Goal: Information Seeking & Learning: Learn about a topic

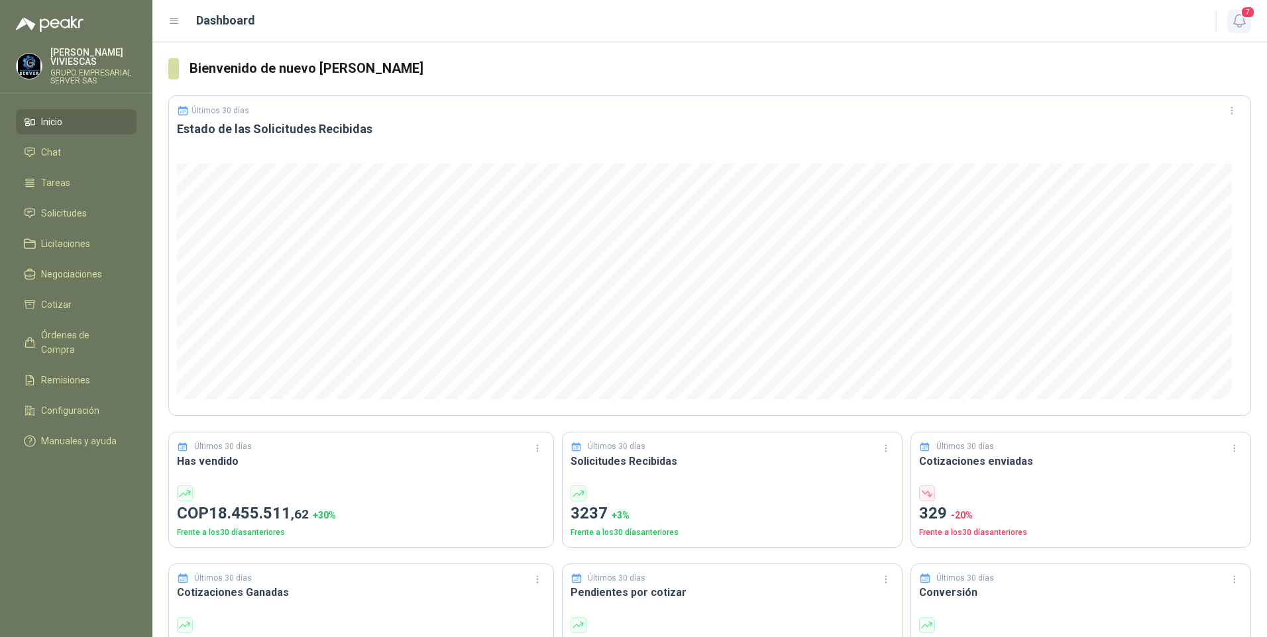
click at [1232, 24] on icon "button" at bounding box center [1239, 21] width 17 height 17
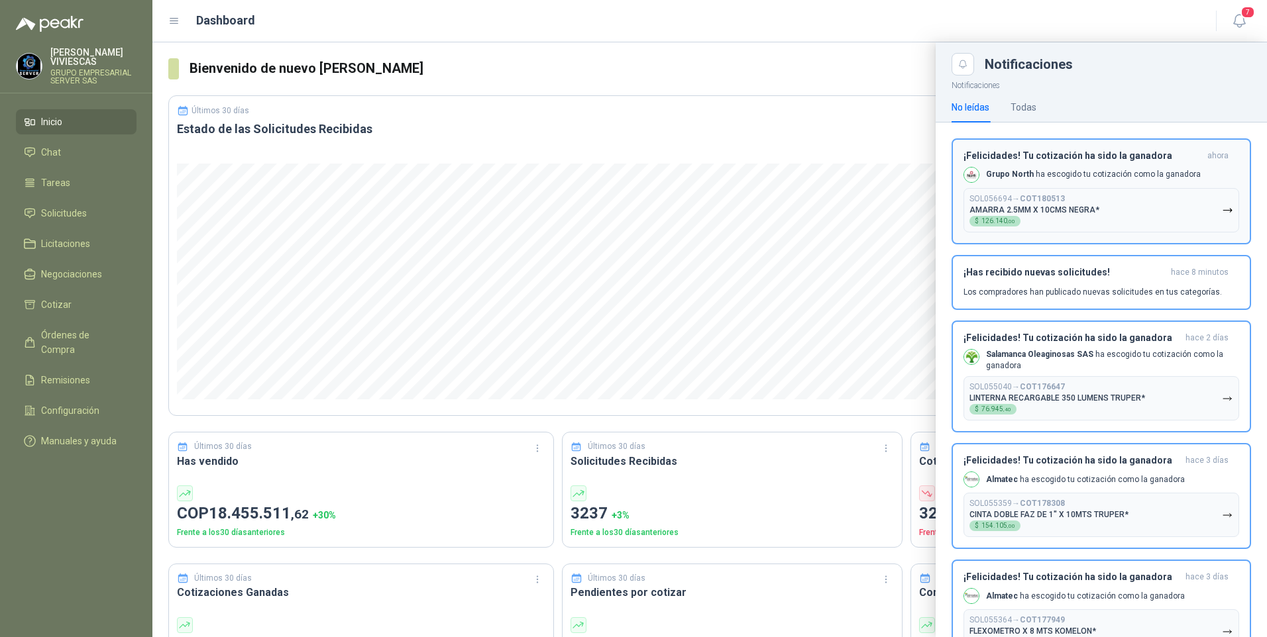
click at [1055, 203] on b "COT180513" at bounding box center [1042, 198] width 45 height 9
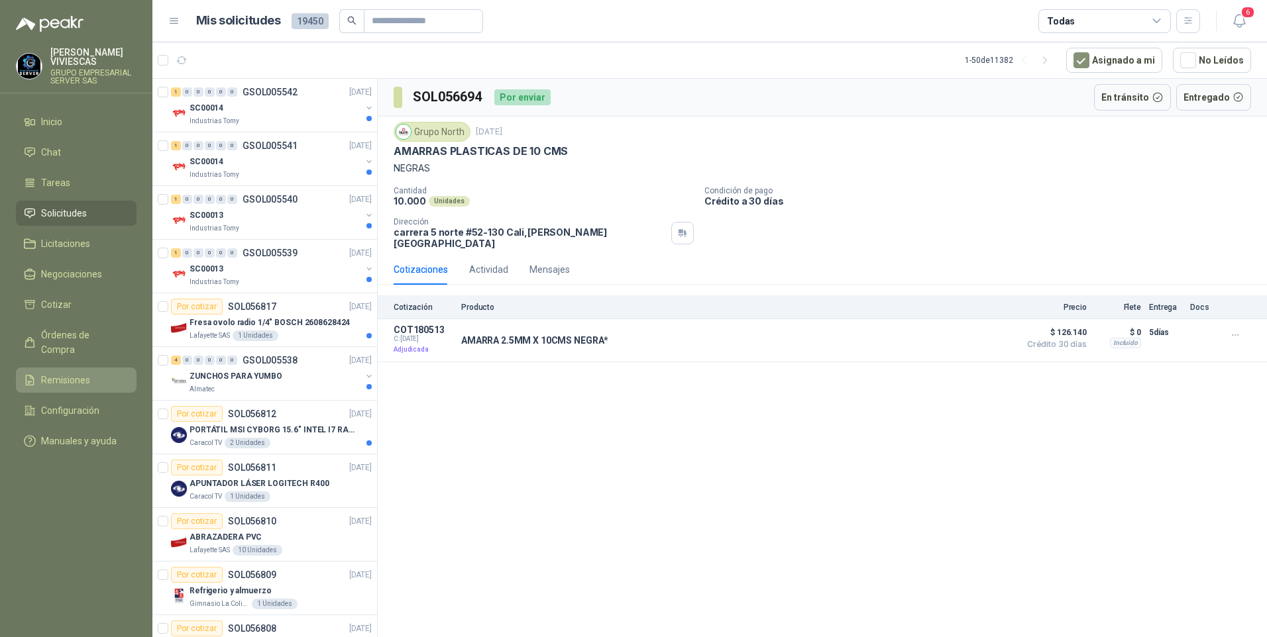
click at [82, 373] on span "Remisiones" at bounding box center [65, 380] width 49 height 15
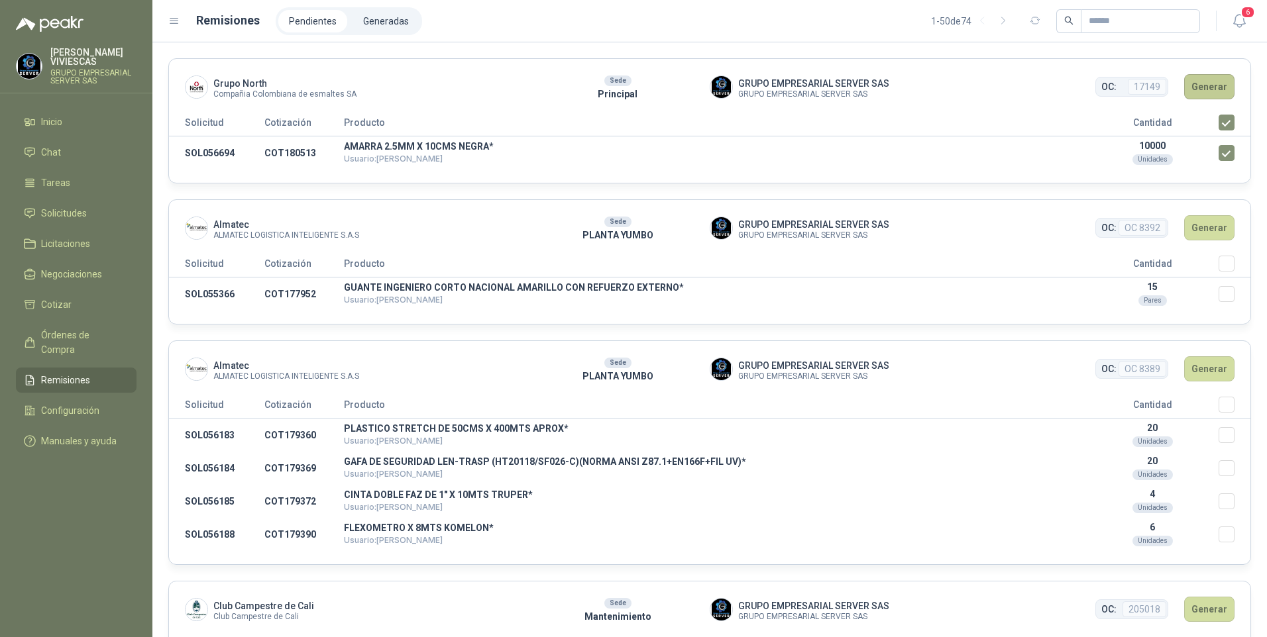
click at [1206, 91] on button "Generar" at bounding box center [1209, 86] width 50 height 25
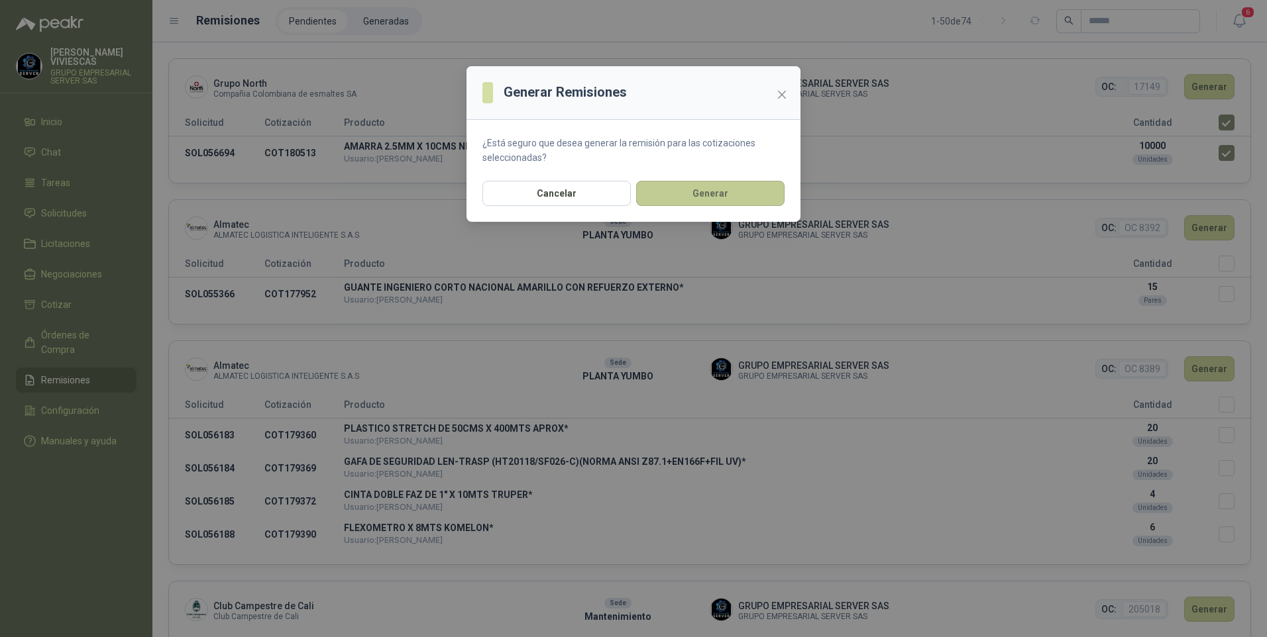
click at [704, 195] on button "Generar" at bounding box center [710, 193] width 148 height 25
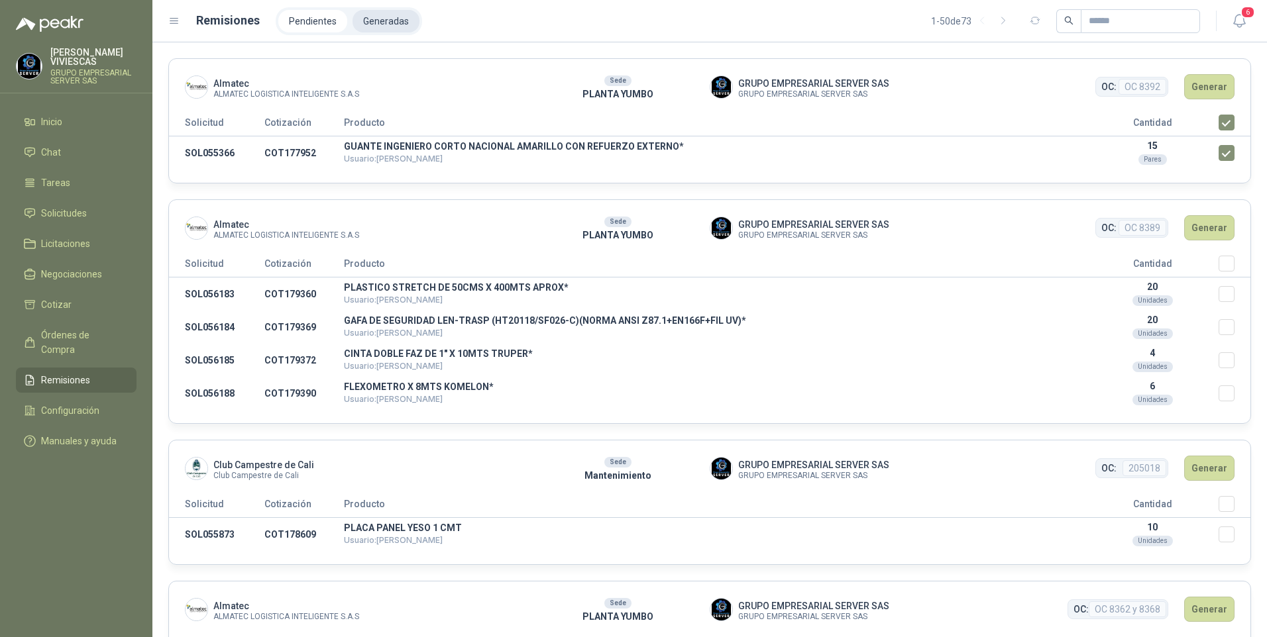
click at [391, 22] on li "Generadas" at bounding box center [385, 21] width 67 height 23
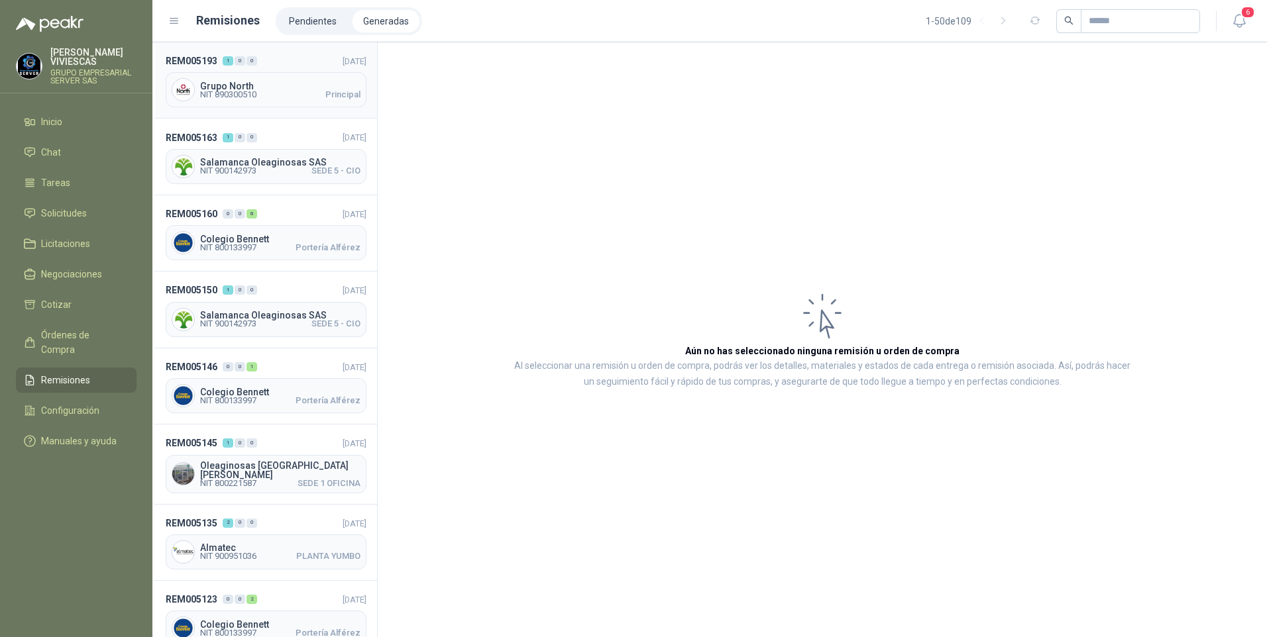
click at [233, 98] on span "NIT 890300510" at bounding box center [228, 95] width 56 height 8
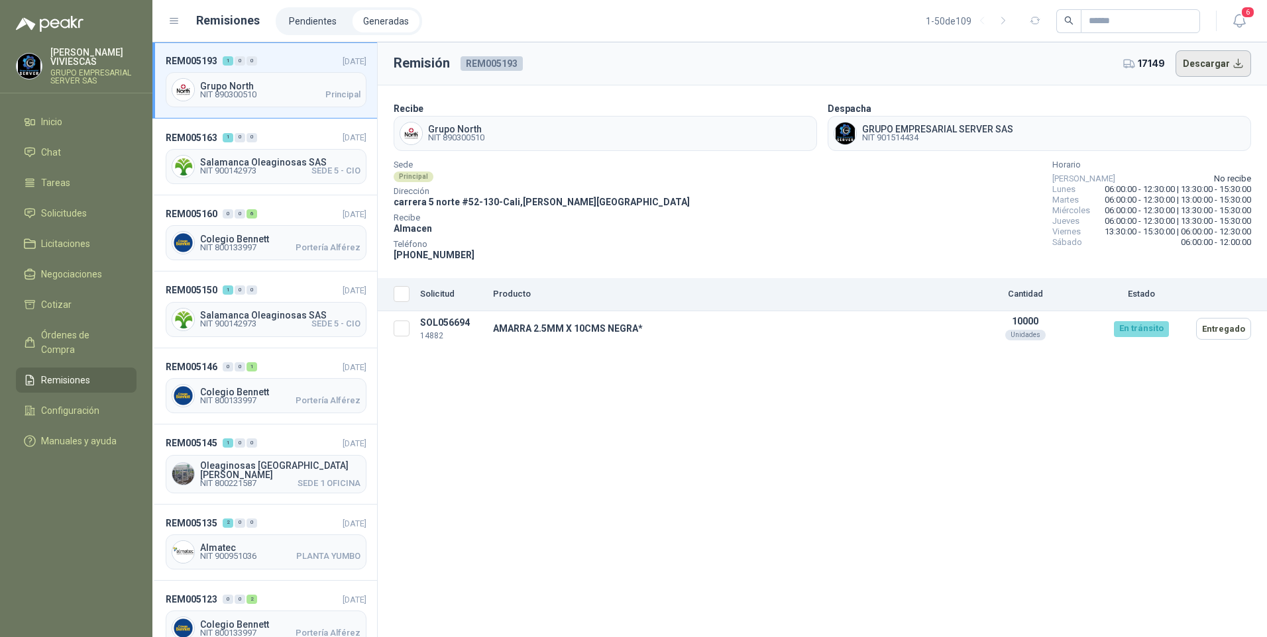
click at [1215, 60] on button "Descargar" at bounding box center [1213, 63] width 76 height 26
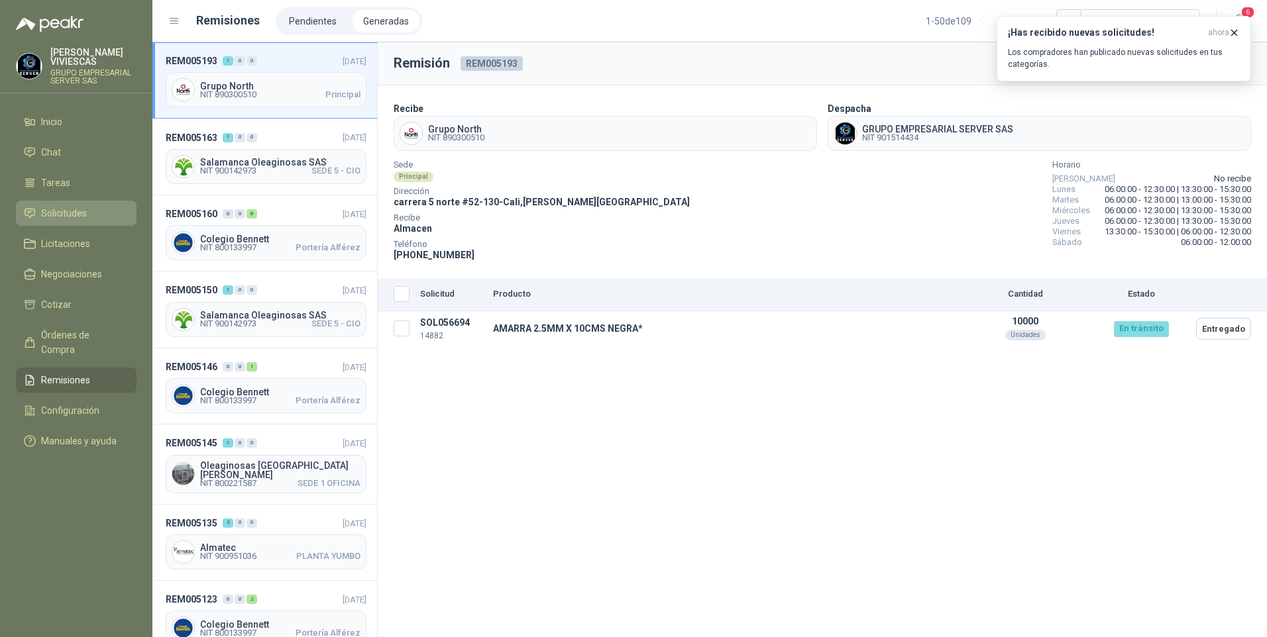
click at [83, 218] on span "Solicitudes" at bounding box center [64, 213] width 46 height 15
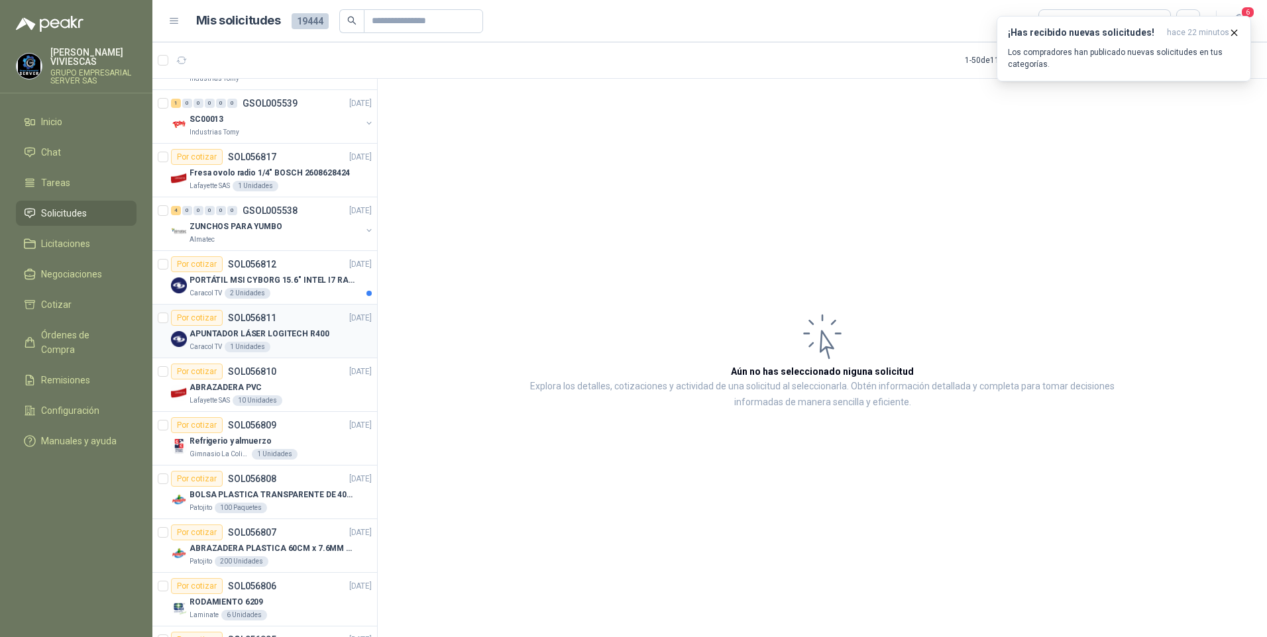
scroll to position [199, 0]
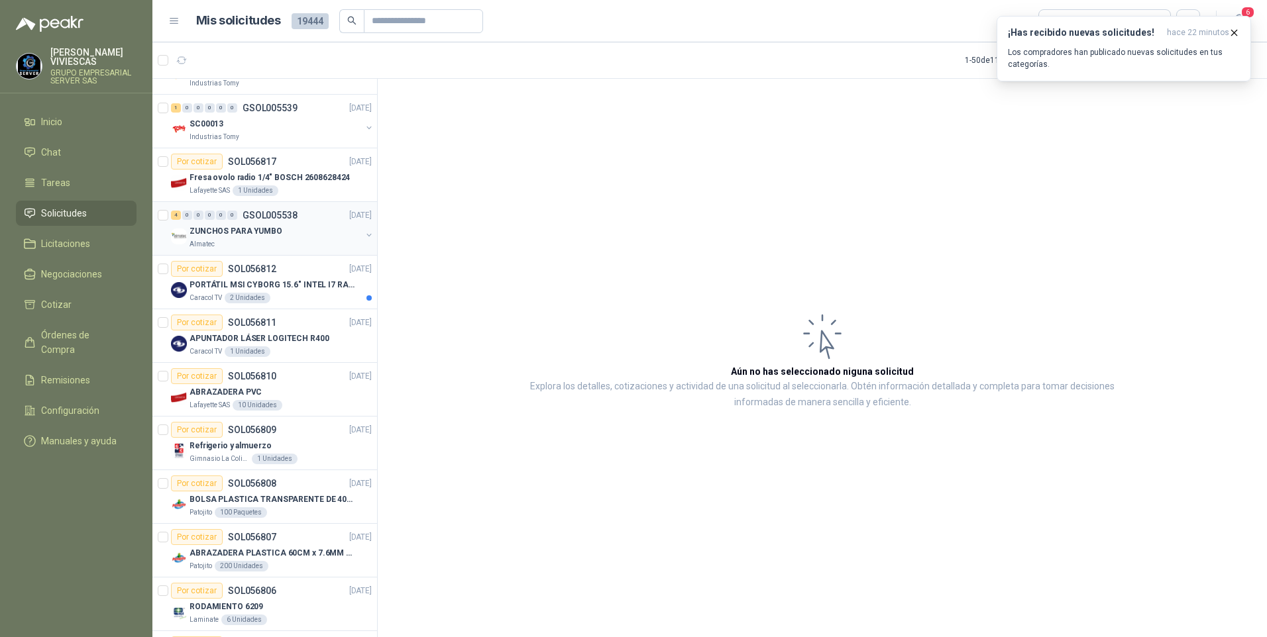
click at [245, 233] on p "ZUNCHOS PARA YUMBO" at bounding box center [235, 231] width 93 height 13
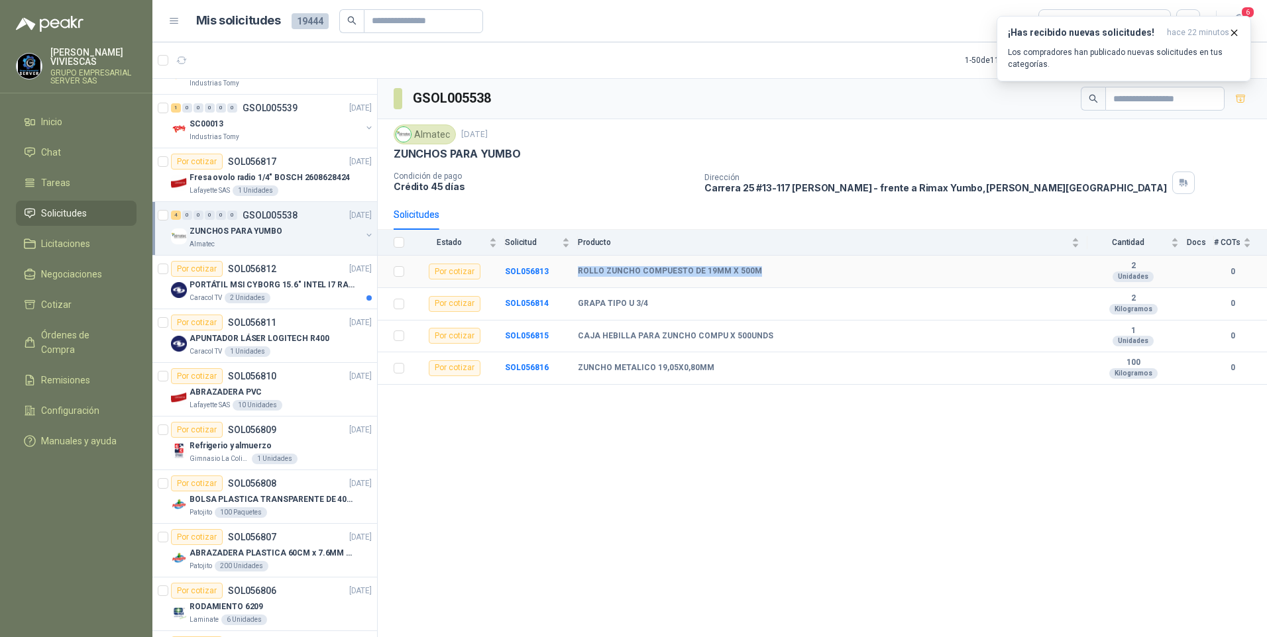
drag, startPoint x: 579, startPoint y: 268, endPoint x: 766, endPoint y: 273, distance: 186.9
click at [766, 273] on div "ROLLO ZUNCHO COMPUESTO DE 19MM X 500M" at bounding box center [828, 271] width 501 height 11
copy b "ROLLO ZUNCHO COMPUESTO DE 19MM X 500M"
drag, startPoint x: 576, startPoint y: 301, endPoint x: 646, endPoint y: 304, distance: 69.6
click at [646, 304] on tr "Por cotizar SOL056814 GRAPA TIPO U 3/4  2 Kilogramos 0" at bounding box center [822, 304] width 889 height 32
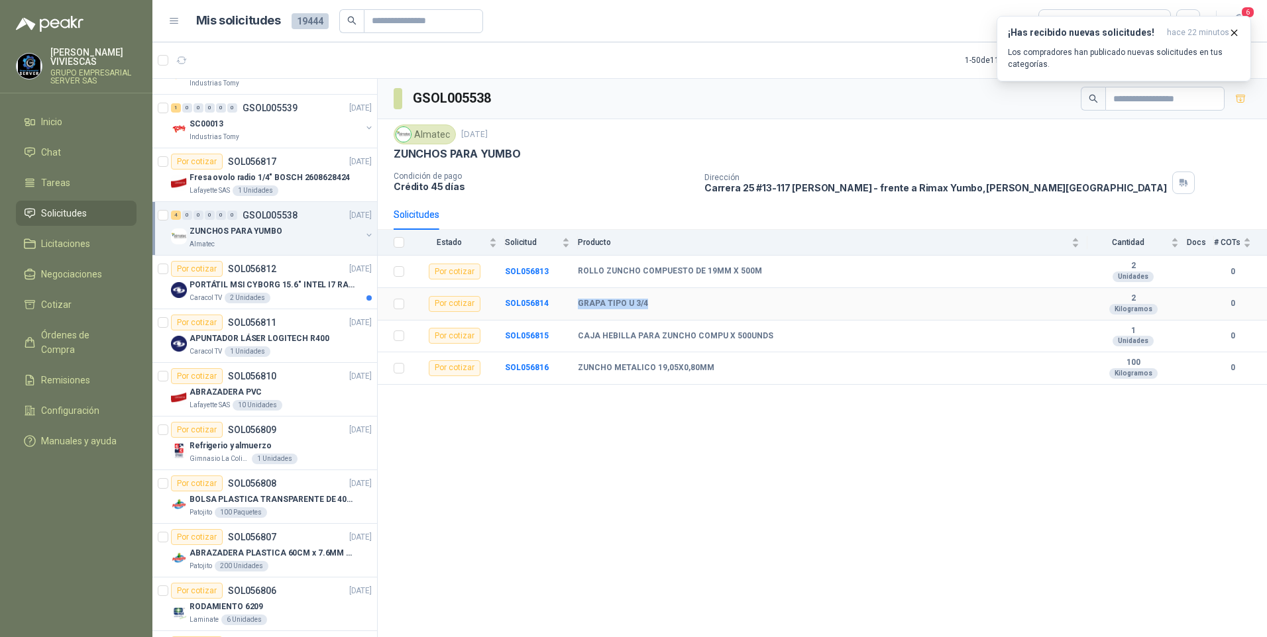
click at [817, 308] on div "GRAPA TIPO U 3/4" at bounding box center [828, 304] width 501 height 11
drag, startPoint x: 577, startPoint y: 337, endPoint x: 804, endPoint y: 341, distance: 226.6
click at [804, 341] on tr "Por cotizar SOL056815 CAJA HEBILLA PARA ZUNCHO COMPU X 500UNDS 1 Unidades 0" at bounding box center [822, 337] width 889 height 32
drag, startPoint x: 804, startPoint y: 341, endPoint x: 696, endPoint y: 335, distance: 108.1
copy tr "CAJA HEBILLA PARA ZUNCHO COMPU X 500UNDS"
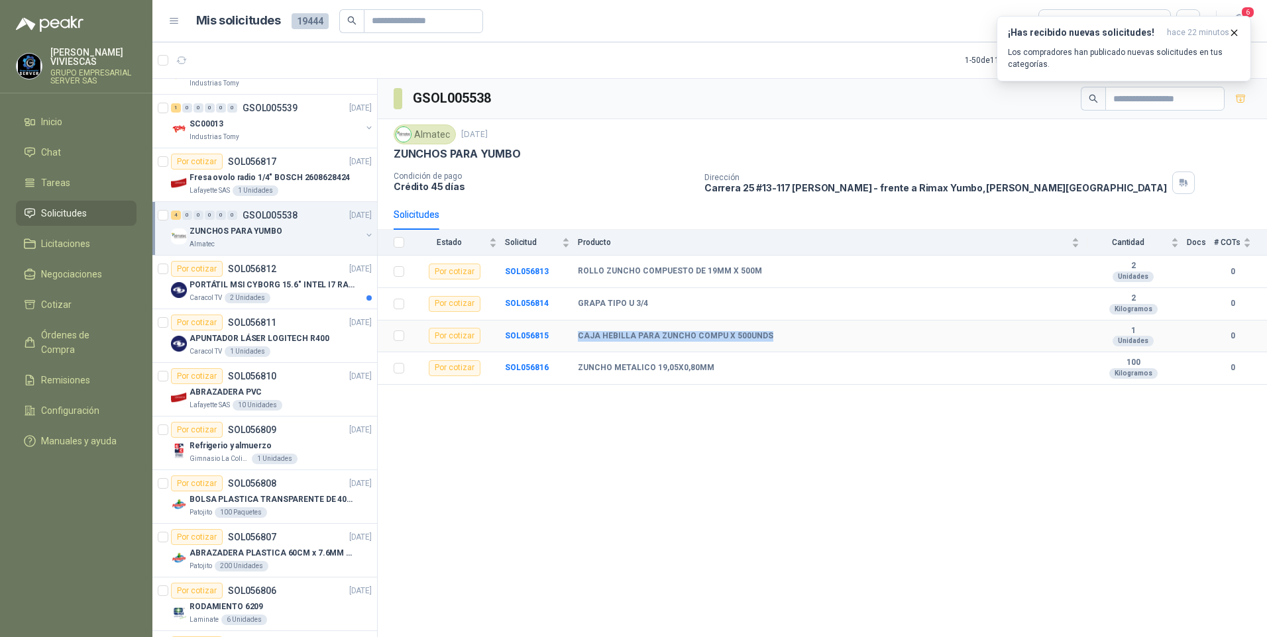
click at [636, 334] on b "CAJA HEBILLA PARA ZUNCHO COMPU X 500UNDS" at bounding box center [675, 336] width 195 height 11
drag, startPoint x: 577, startPoint y: 367, endPoint x: 738, endPoint y: 364, distance: 161.0
click at [738, 364] on tr "Por cotizar SOL056816 ZUNCHO METALICO 19,05X0,80MM 100 Kilogramos 0" at bounding box center [822, 368] width 889 height 32
drag, startPoint x: 738, startPoint y: 364, endPoint x: 678, endPoint y: 371, distance: 60.1
copy tr "ZUNCHO METALICO 19,05X0,80MM"
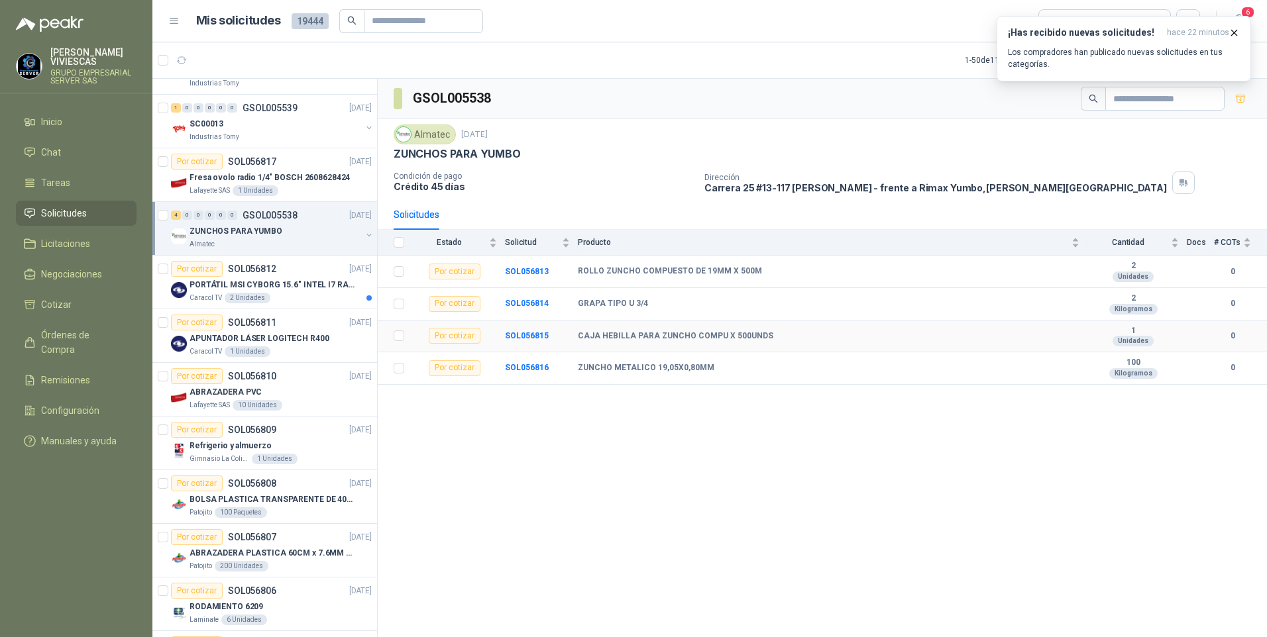
click at [580, 336] on b "CAJA HEBILLA PARA ZUNCHO COMPU X 500UNDS" at bounding box center [675, 336] width 195 height 11
drag, startPoint x: 580, startPoint y: 336, endPoint x: 763, endPoint y: 325, distance: 183.8
click at [763, 325] on td "CAJA HEBILLA PARA ZUNCHO COMPU X 500UNDS" at bounding box center [832, 337] width 509 height 32
click at [781, 509] on div "GSOL005538 Almatec 19 sept, 2025 ZUNCHOS PARA YUMBO Condición de pago Crédito 4…" at bounding box center [822, 360] width 889 height 563
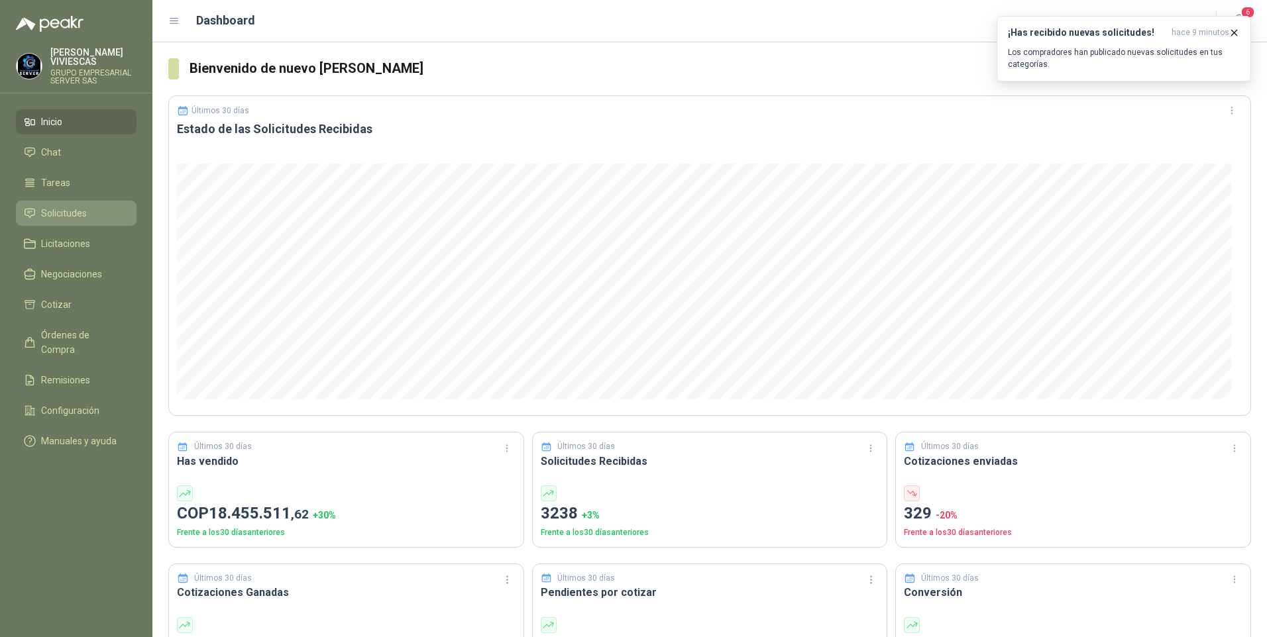
click at [60, 213] on span "Solicitudes" at bounding box center [64, 213] width 46 height 15
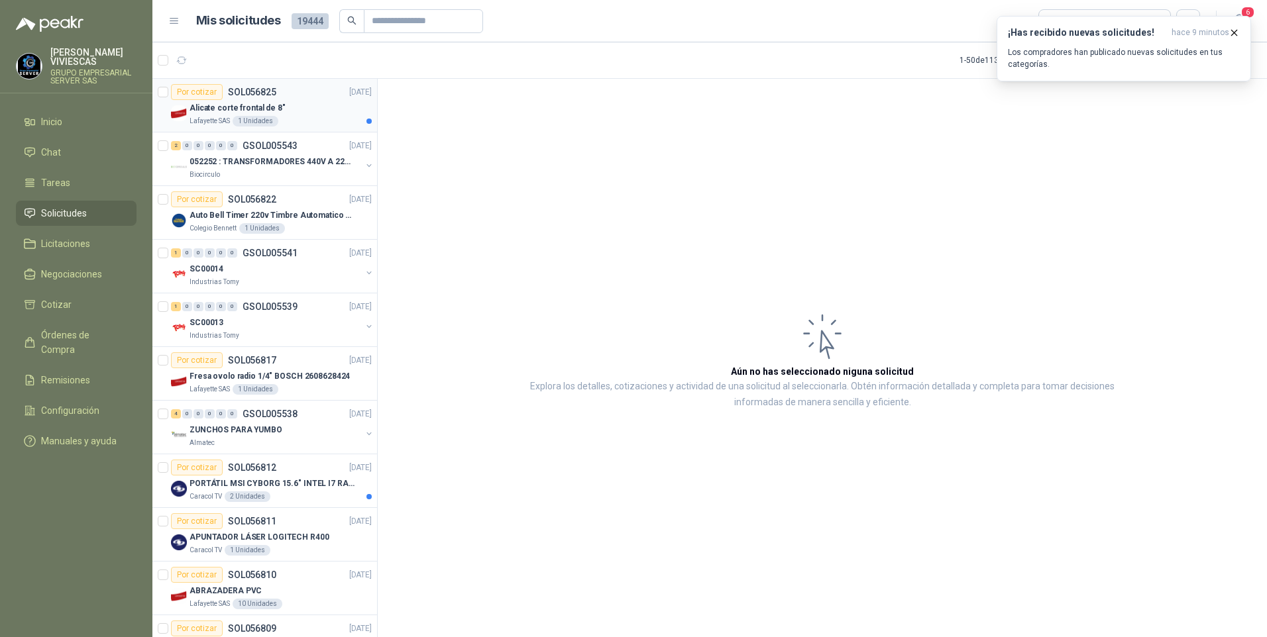
click at [219, 111] on p "Alicate corte frontal de 8"" at bounding box center [237, 108] width 96 height 13
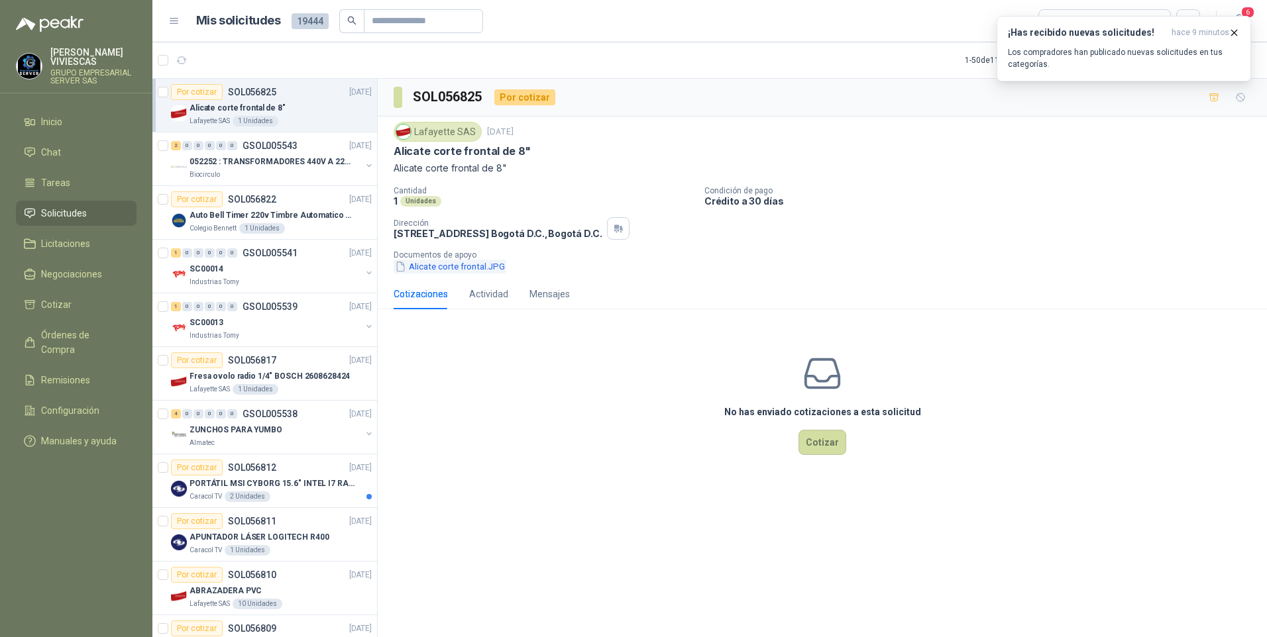
click at [431, 263] on button "Alicate corte frontal.JPG" at bounding box center [450, 267] width 113 height 14
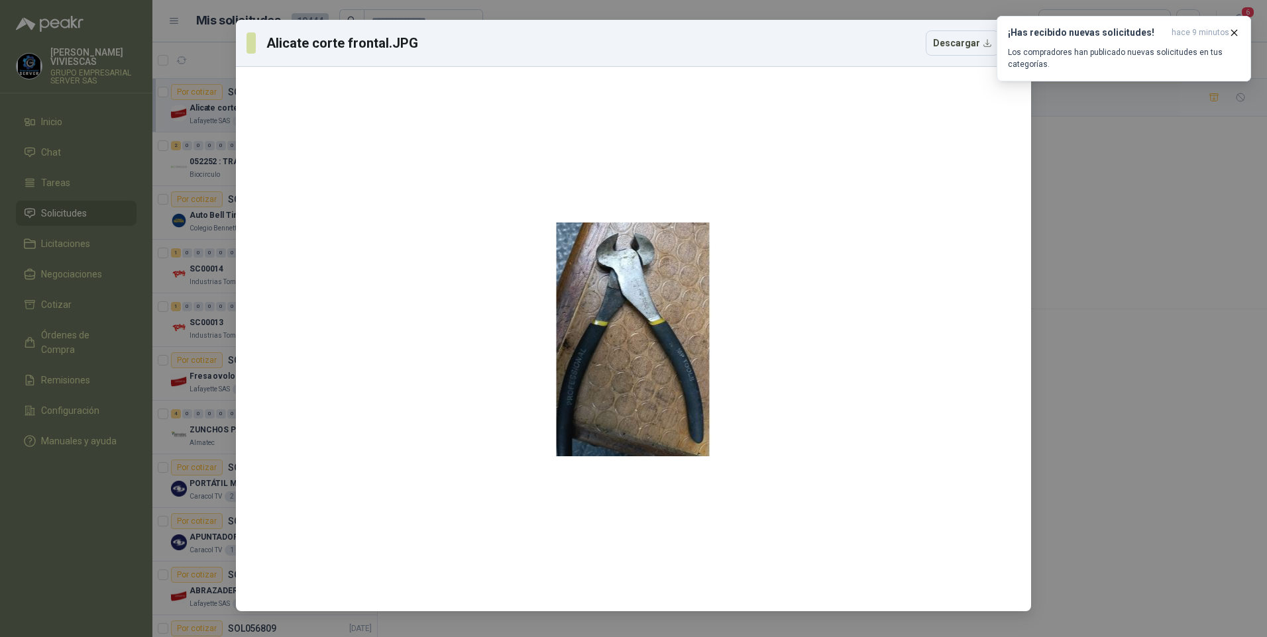
click at [1112, 430] on div "Alicate corte frontal.JPG Descargar" at bounding box center [633, 318] width 1267 height 637
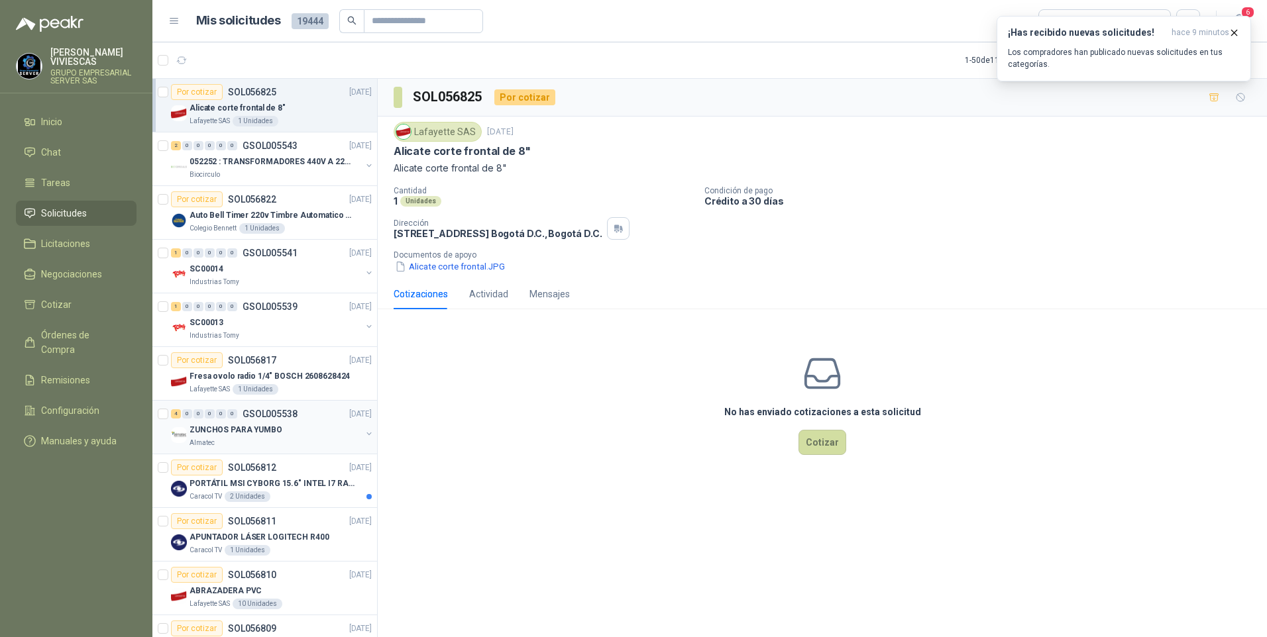
click at [229, 427] on p "ZUNCHOS PARA YUMBO" at bounding box center [235, 430] width 93 height 13
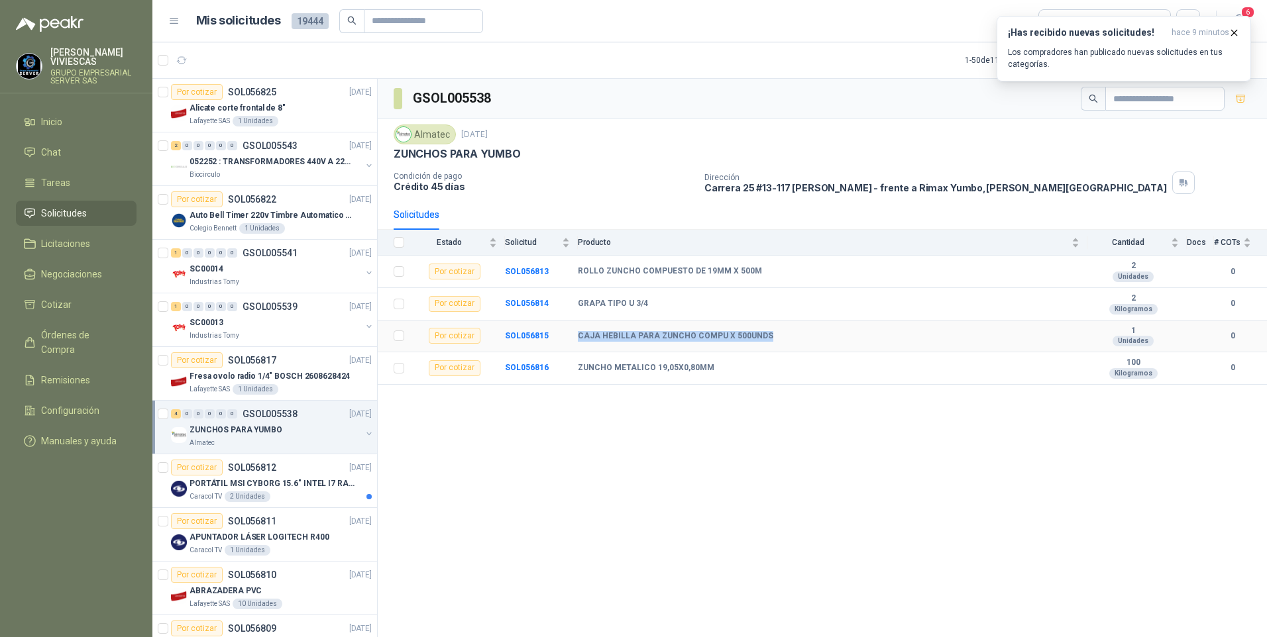
drag, startPoint x: 578, startPoint y: 337, endPoint x: 773, endPoint y: 341, distance: 194.8
click at [773, 341] on div "CAJA HEBILLA PARA ZUNCHO COMPU X 500UNDS" at bounding box center [828, 336] width 501 height 11
drag, startPoint x: 773, startPoint y: 341, endPoint x: 737, endPoint y: 337, distance: 36.7
copy b "CAJA HEBILLA PARA ZUNCHO COMPU X 500UNDS"
click at [694, 557] on div "GSOL005538 Almatec 19 sept, 2025 ZUNCHOS PARA YUMBO Condición de pago Crédito 4…" at bounding box center [822, 360] width 889 height 563
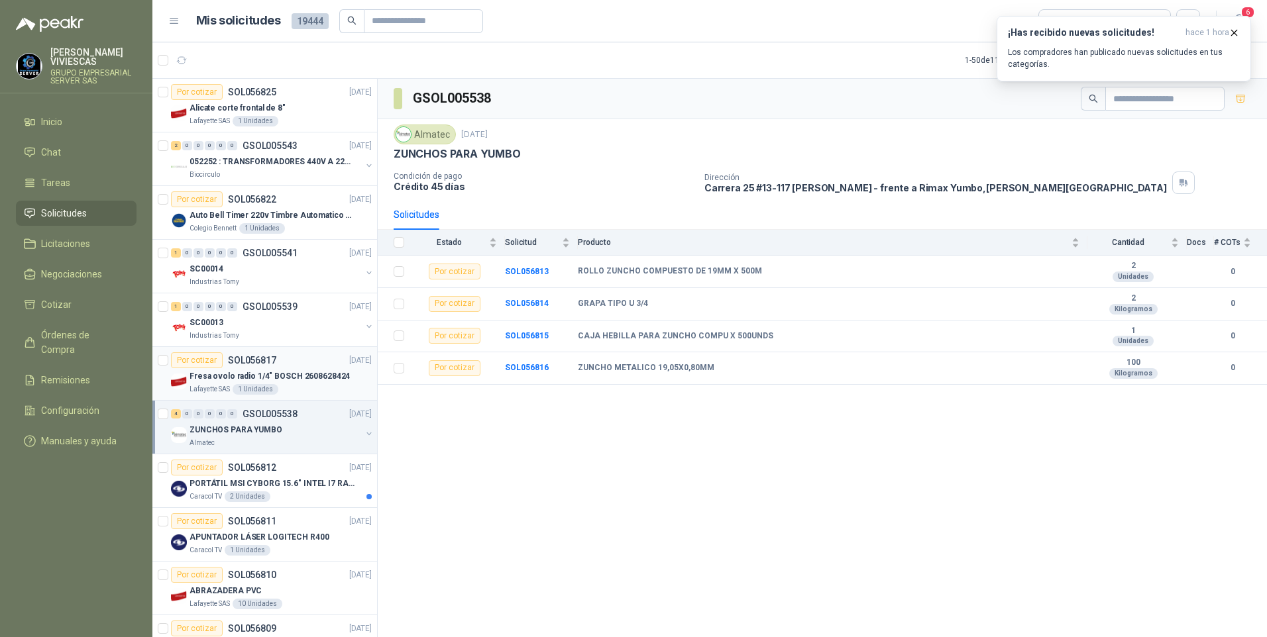
scroll to position [199, 0]
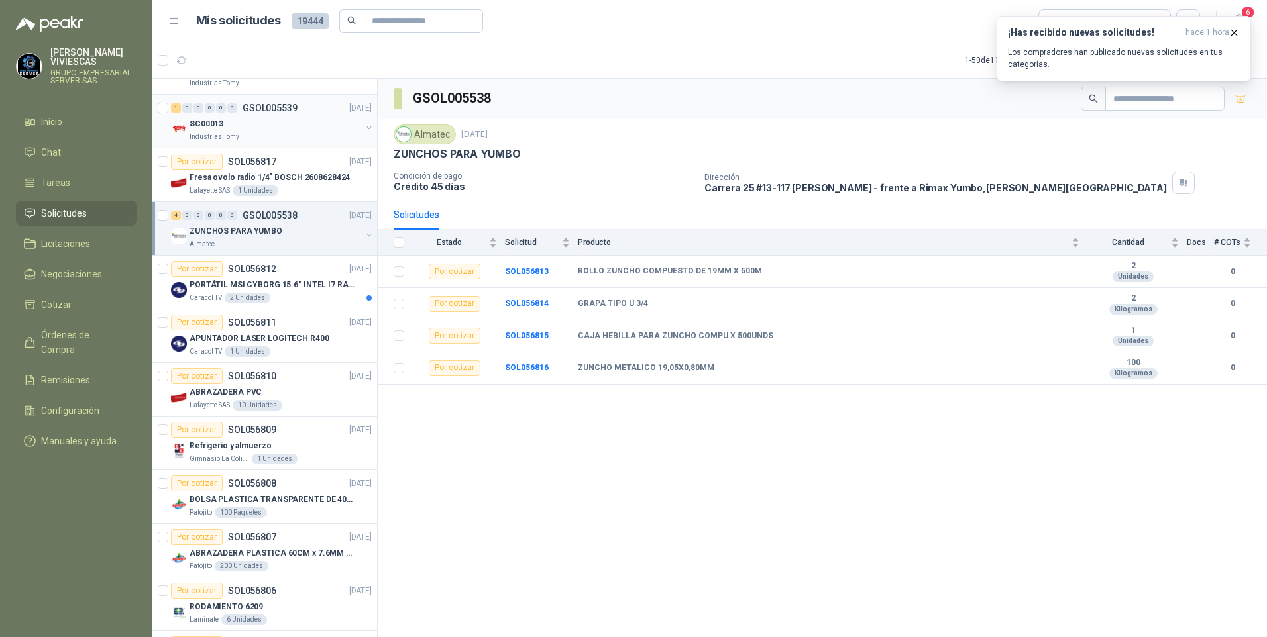
click at [227, 136] on p "Industrias Tomy" at bounding box center [214, 137] width 50 height 11
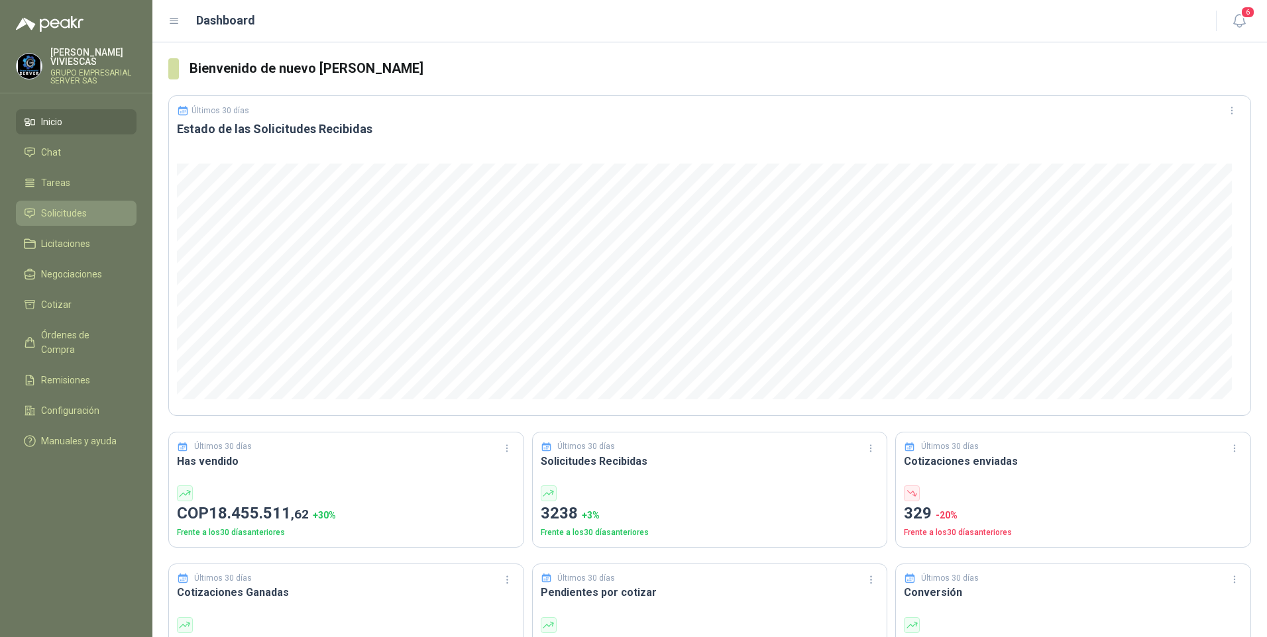
click at [52, 219] on span "Solicitudes" at bounding box center [64, 213] width 46 height 15
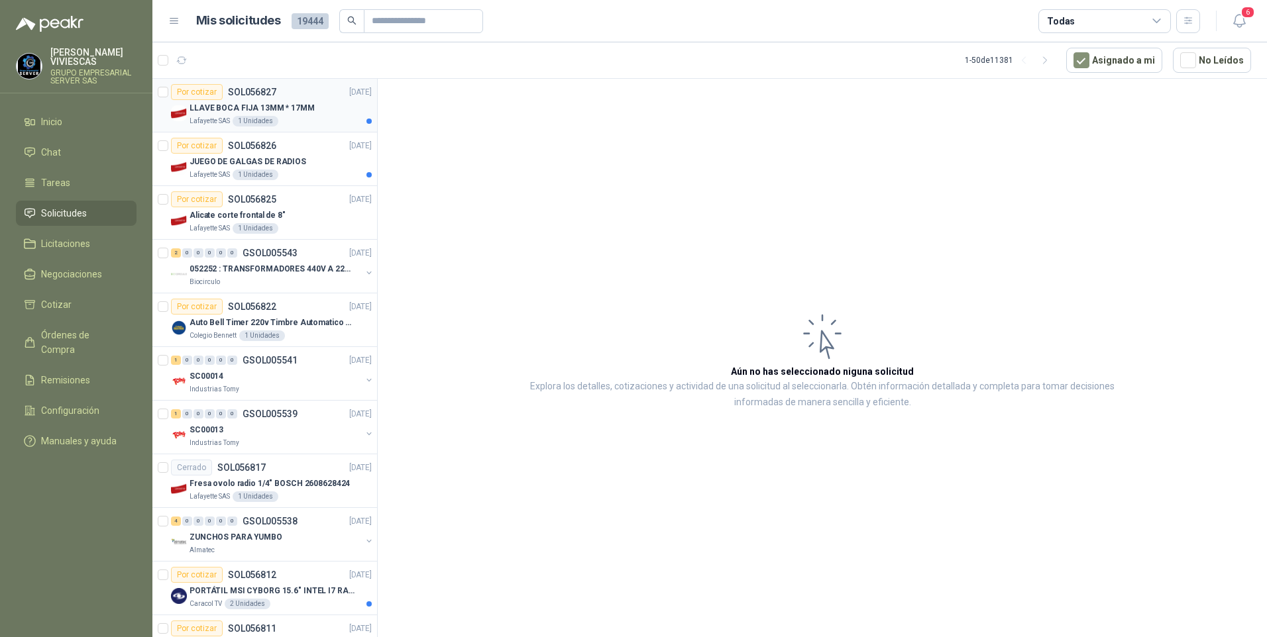
click at [296, 108] on p "LLAVE BOCA FIJA 13MM * 17MM" at bounding box center [251, 108] width 125 height 13
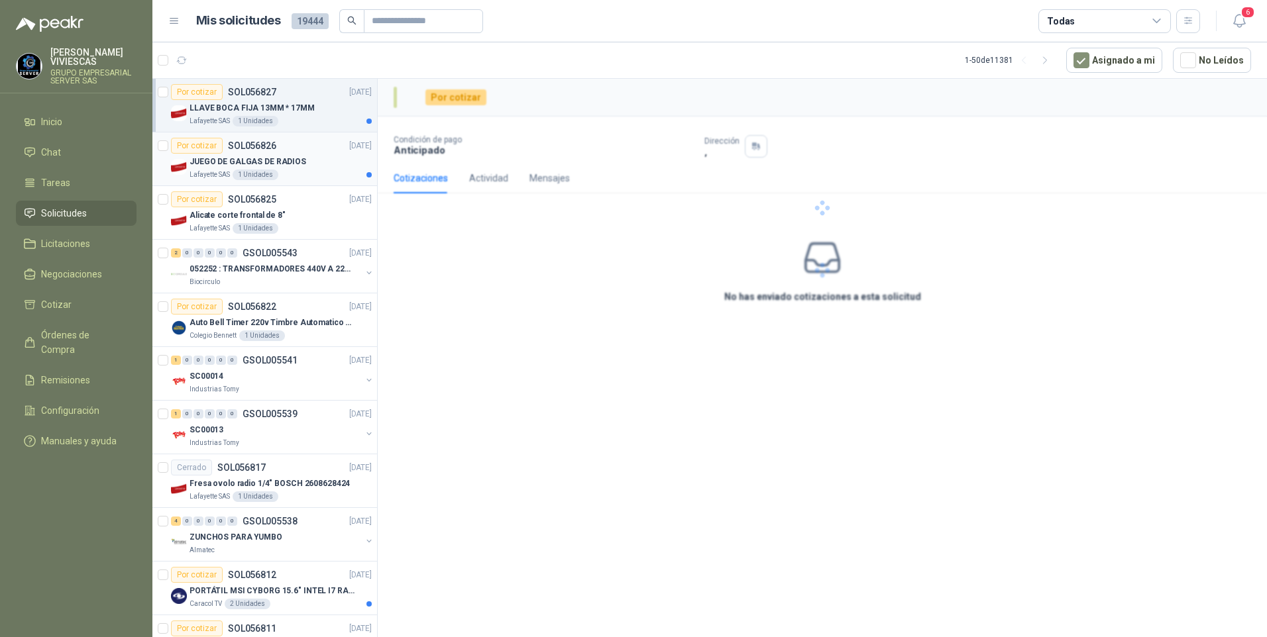
click at [297, 163] on p "JUEGO DE GALGAS DE RADIOS" at bounding box center [247, 162] width 117 height 13
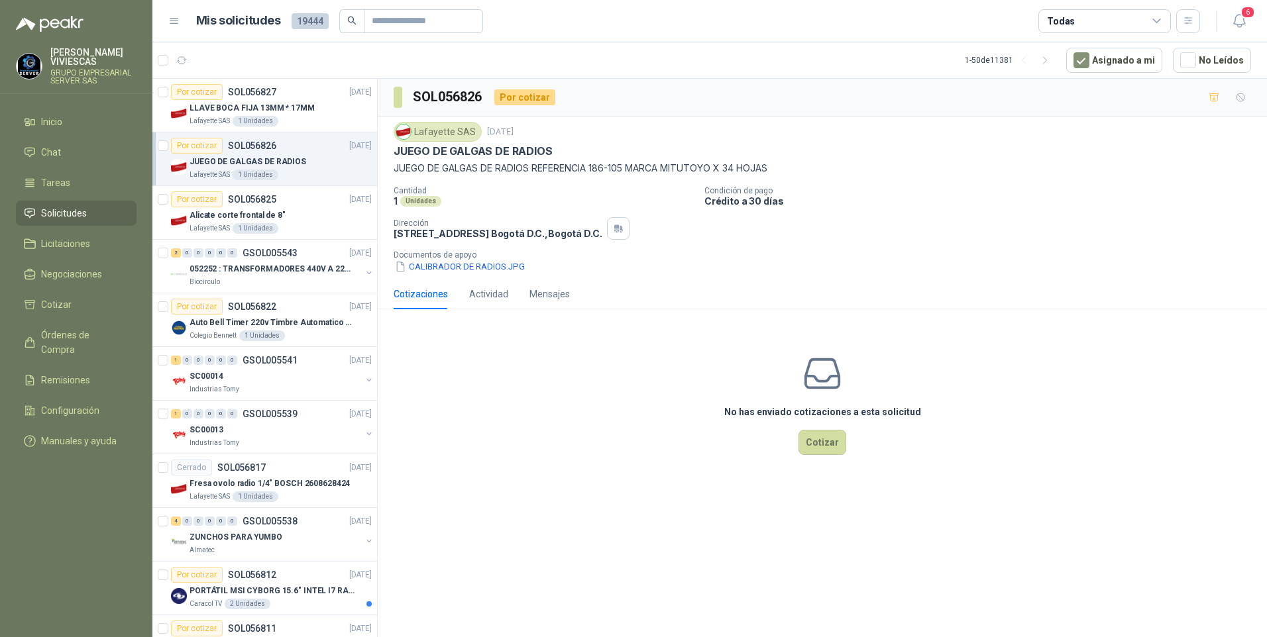
click at [58, 221] on link "Solicitudes" at bounding box center [76, 213] width 121 height 25
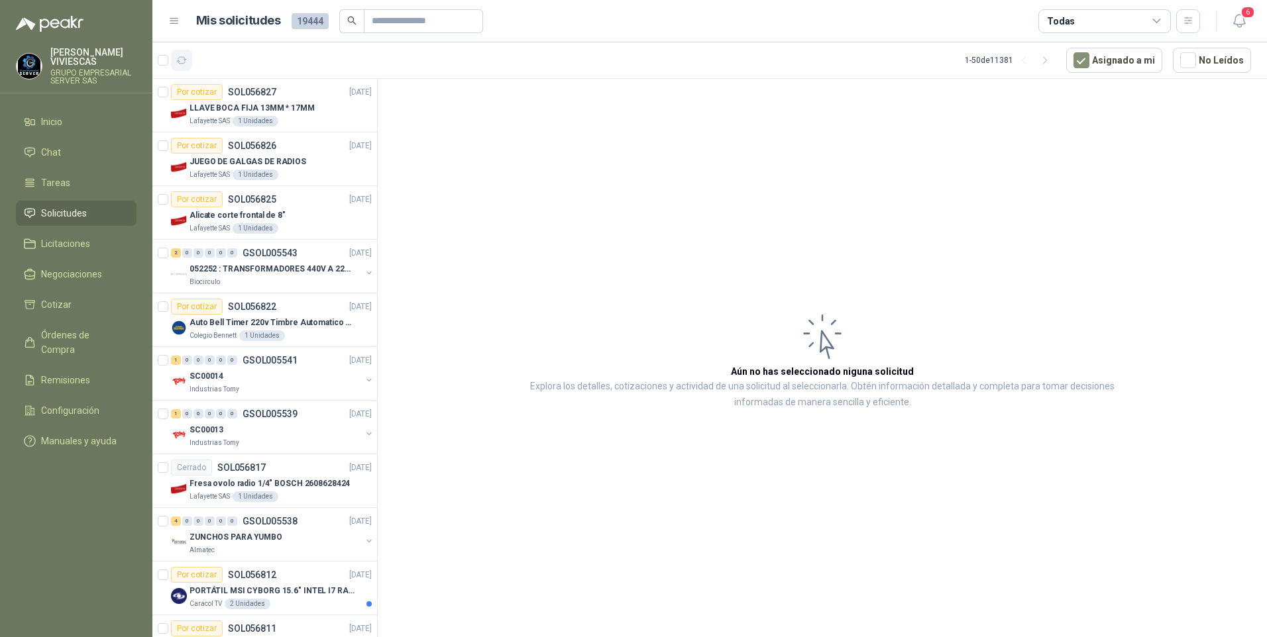
click at [179, 59] on icon "button" at bounding box center [181, 60] width 11 height 11
click at [1237, 23] on icon "button" at bounding box center [1239, 21] width 17 height 17
